Goal: Task Accomplishment & Management: Use online tool/utility

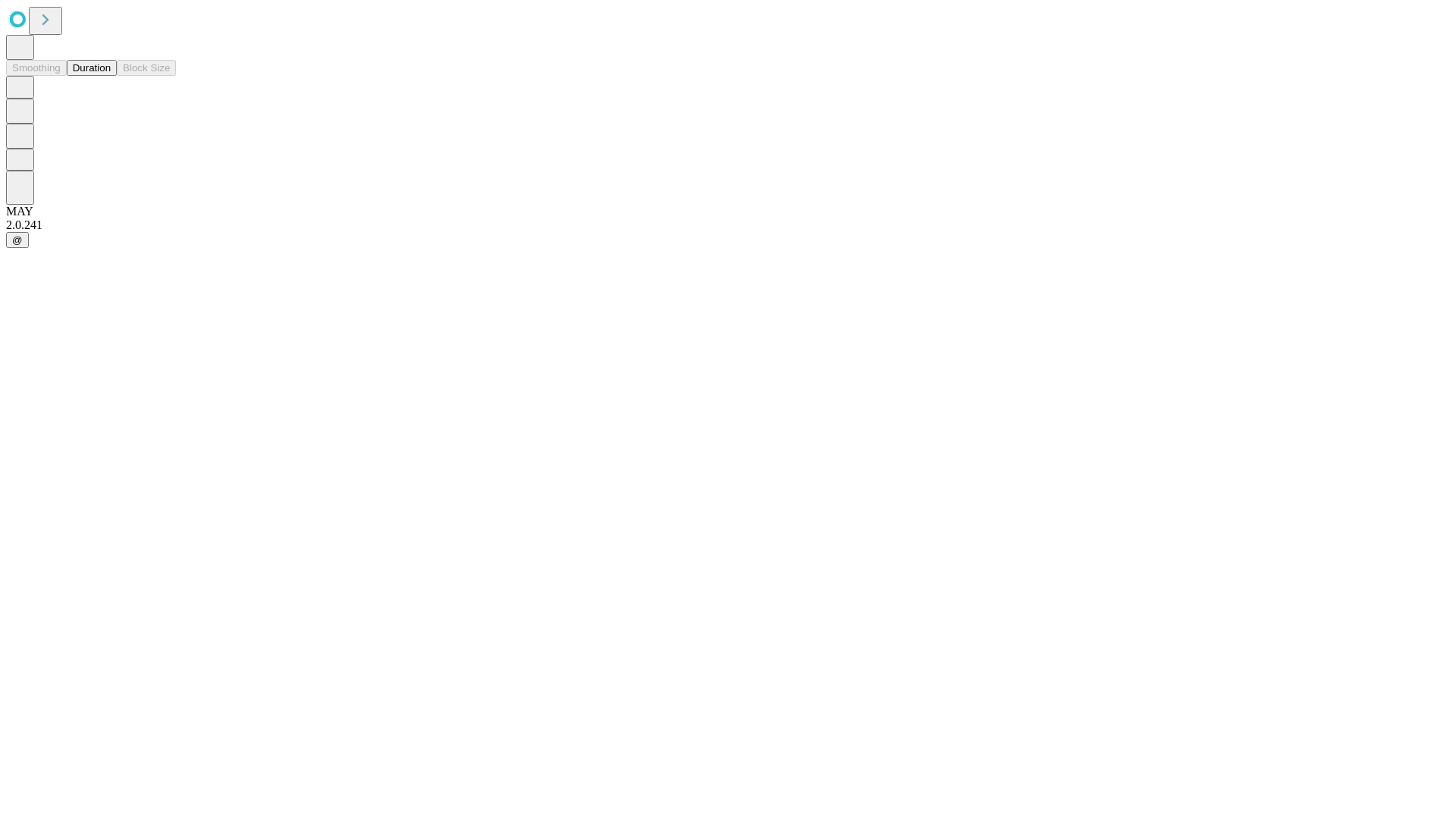
click at [111, 76] on button "Duration" at bounding box center [91, 68] width 50 height 16
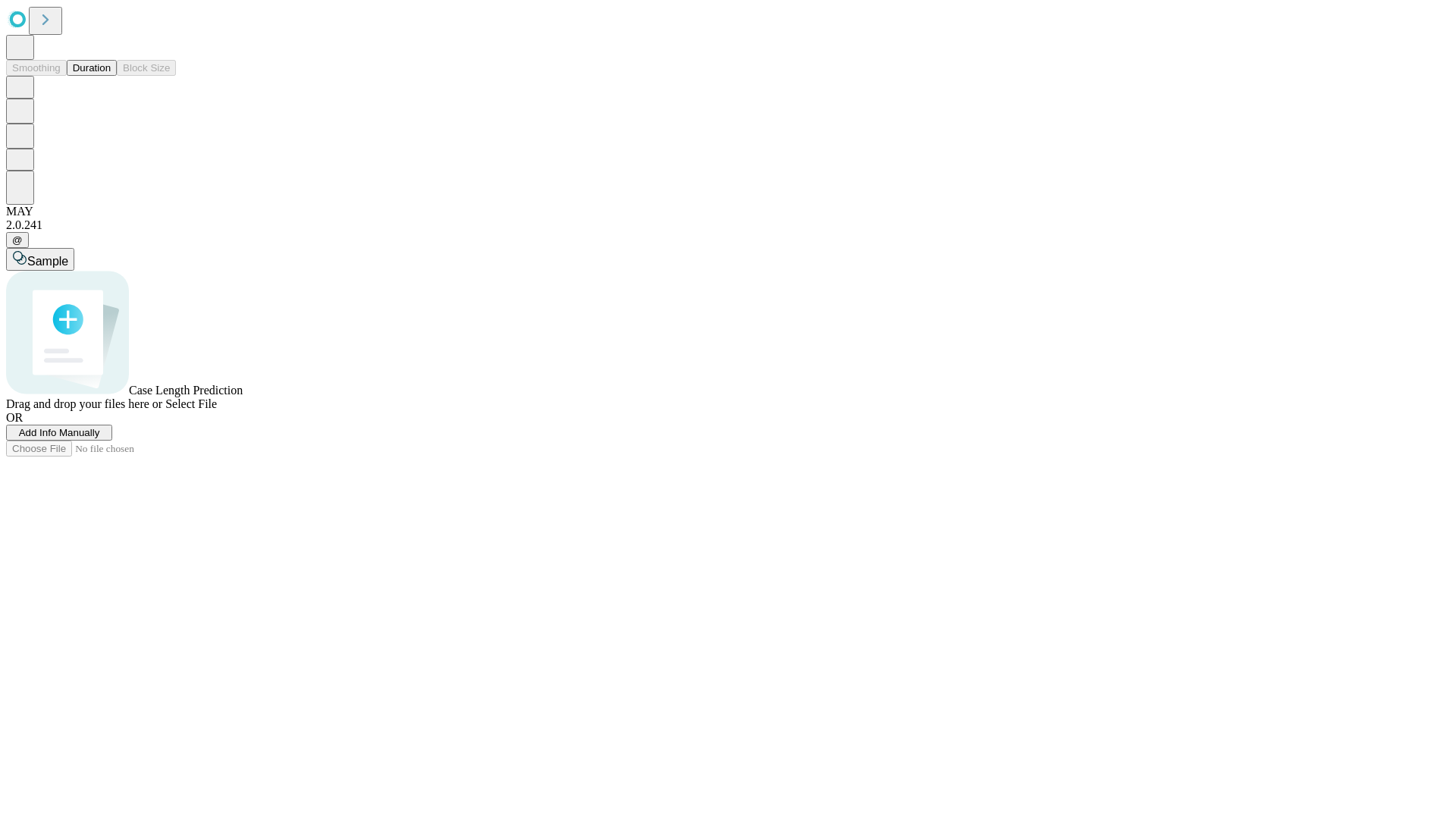
click at [217, 410] on span "Select File" at bounding box center [190, 403] width 52 height 13
